Goal: Download file/media

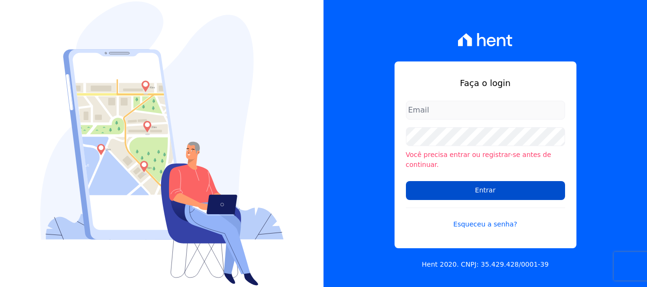
type input "[EMAIL_ADDRESS][DOMAIN_NAME]"
click at [486, 186] on input "Entrar" at bounding box center [485, 190] width 159 height 19
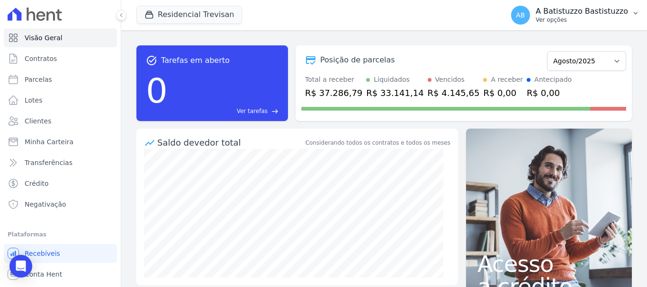
click at [525, 14] on span "AB" at bounding box center [520, 15] width 9 height 7
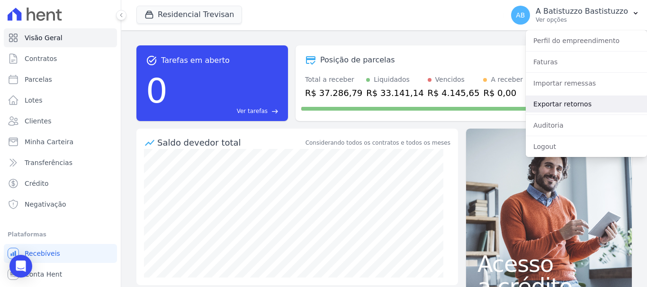
click at [543, 105] on link "Exportar retornos" at bounding box center [586, 104] width 121 height 17
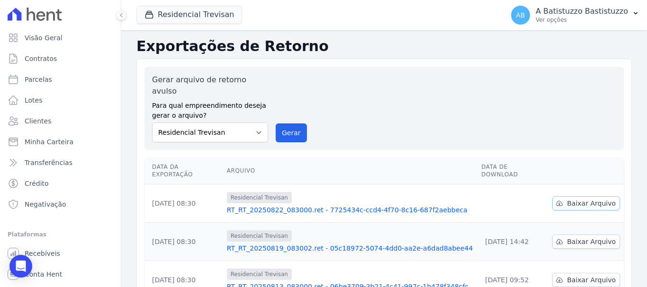
click at [581, 199] on span "Baixar Arquivo" at bounding box center [591, 203] width 49 height 9
click at [288, 206] on link "RT_RT_20250822_083000.ret - 7725434c-ccd4-4f70-8c16-687f2aebbeca" at bounding box center [350, 210] width 247 height 9
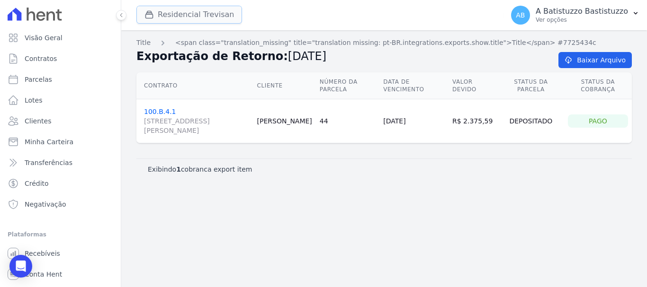
click at [191, 11] on button "Residencial Trevisan" at bounding box center [189, 15] width 106 height 18
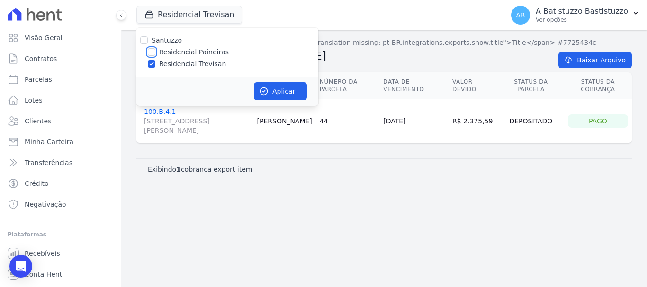
click at [150, 51] on input "Residencial Paineiras" at bounding box center [152, 52] width 8 height 8
checkbox input "true"
click at [152, 62] on input "Residencial Trevisan" at bounding box center [152, 64] width 8 height 8
checkbox input "false"
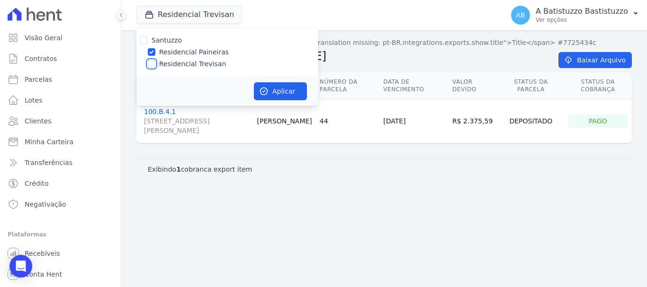
checkbox input "false"
click at [283, 88] on button "Aplicar" at bounding box center [280, 91] width 53 height 18
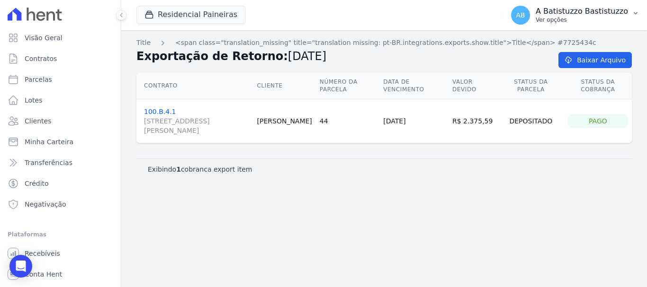
click at [525, 12] on span "AB" at bounding box center [520, 15] width 9 height 7
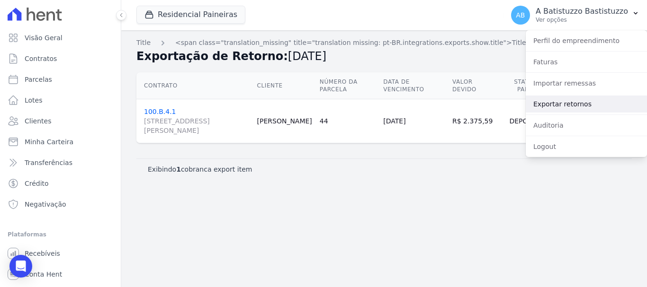
click at [542, 105] on link "Exportar retornos" at bounding box center [586, 104] width 121 height 17
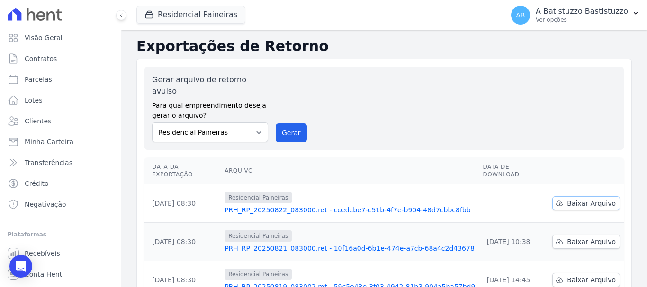
click at [582, 199] on span "Baixar Arquivo" at bounding box center [591, 203] width 49 height 9
click at [308, 206] on link "PRH_RP_20250822_083000.ret - ccedcbe7-c51b-4f7e-b904-48d7cbbc8fbb" at bounding box center [349, 210] width 251 height 9
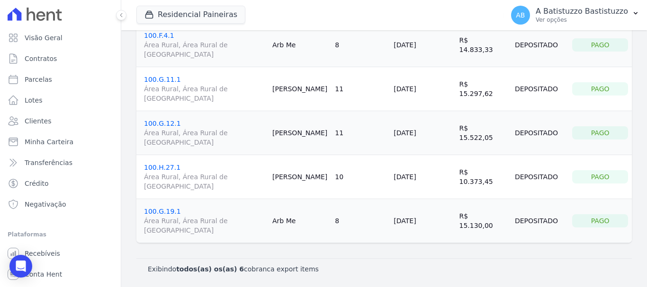
scroll to position [26, 0]
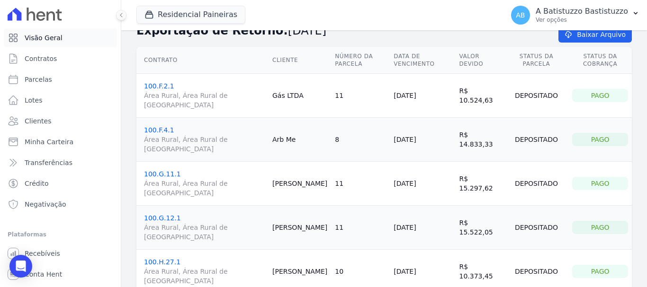
click at [59, 38] on link "Visão Geral" at bounding box center [60, 37] width 113 height 19
